Goal: Transaction & Acquisition: Book appointment/travel/reservation

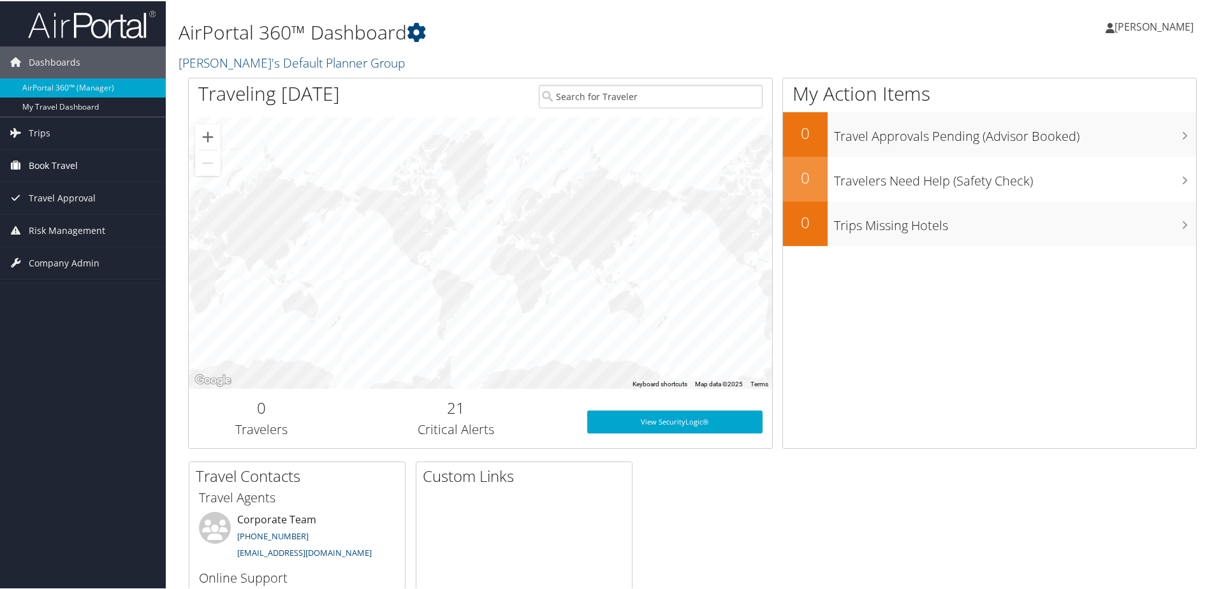
click at [66, 173] on span "Book Travel" at bounding box center [53, 165] width 49 height 32
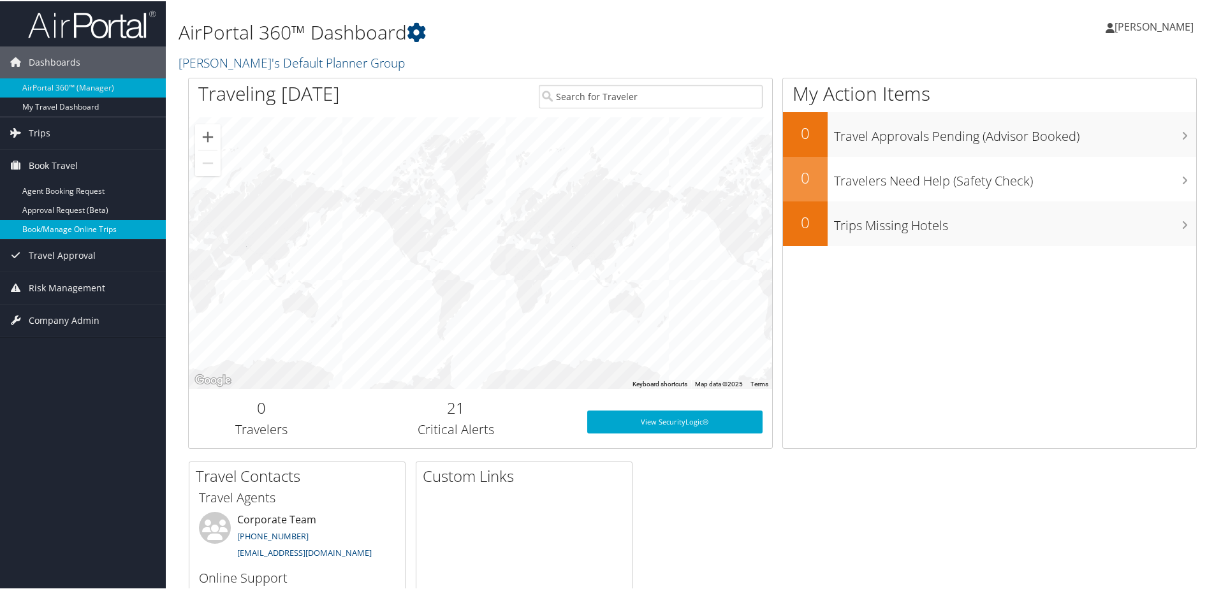
click at [71, 226] on link "Book/Manage Online Trips" at bounding box center [83, 228] width 166 height 19
